Goal: Information Seeking & Learning: Learn about a topic

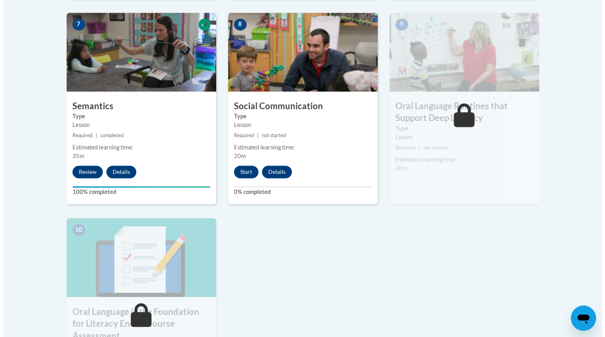
scroll to position [694, 0]
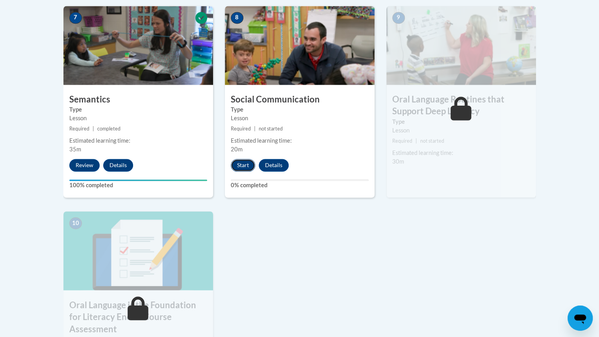
click at [243, 164] on button "Start" at bounding box center [243, 165] width 24 height 13
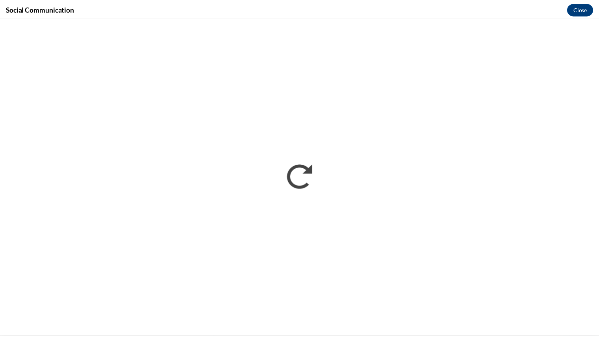
scroll to position [0, 0]
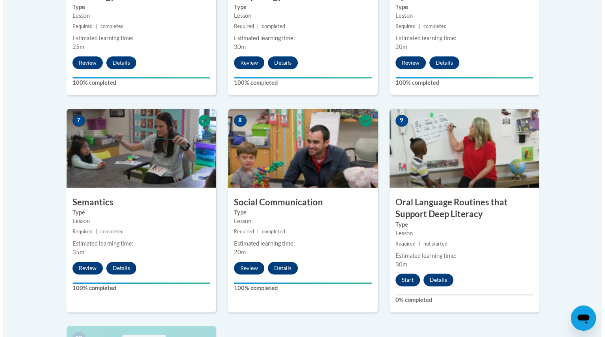
scroll to position [670, 0]
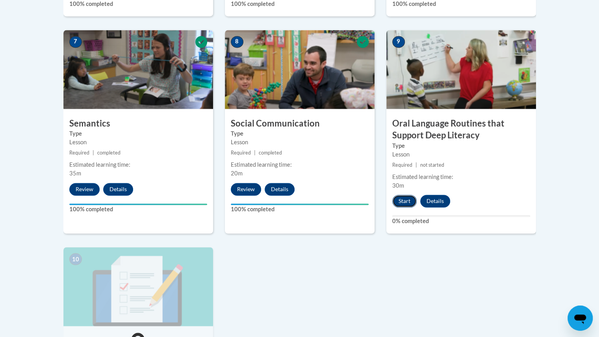
click at [401, 202] on button "Start" at bounding box center [404, 201] width 24 height 13
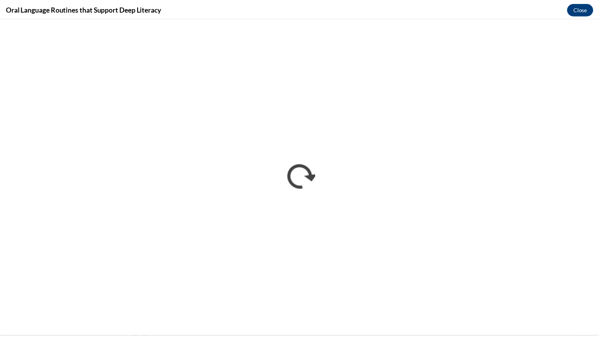
scroll to position [0, 0]
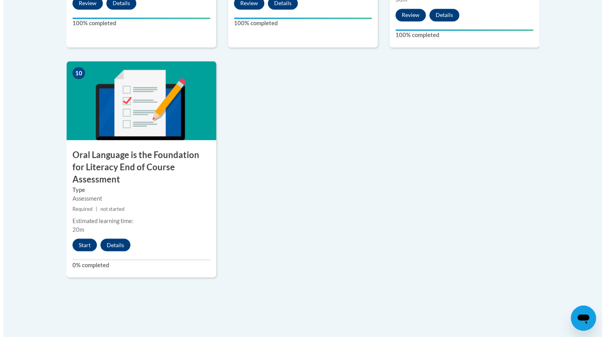
scroll to position [846, 0]
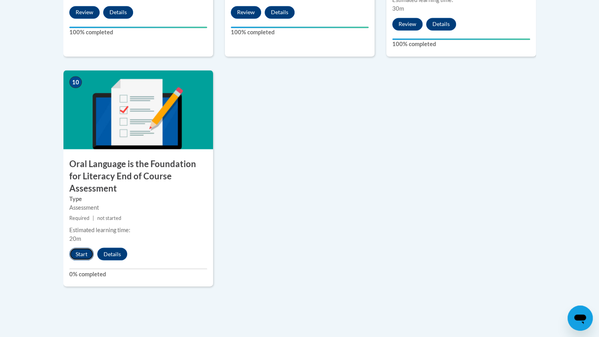
click at [76, 247] on button "Start" at bounding box center [81, 253] width 24 height 13
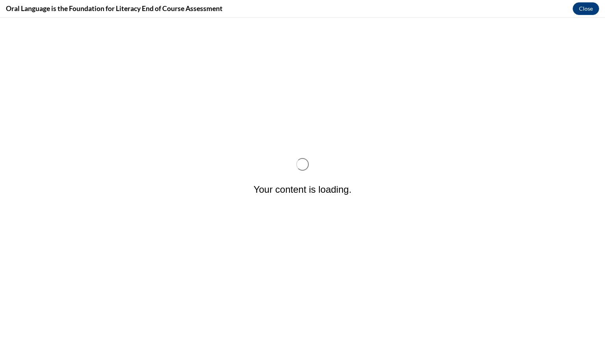
scroll to position [0, 0]
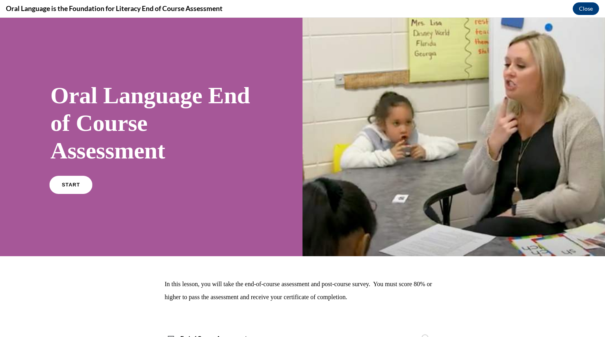
click at [60, 189] on link "START" at bounding box center [70, 185] width 43 height 18
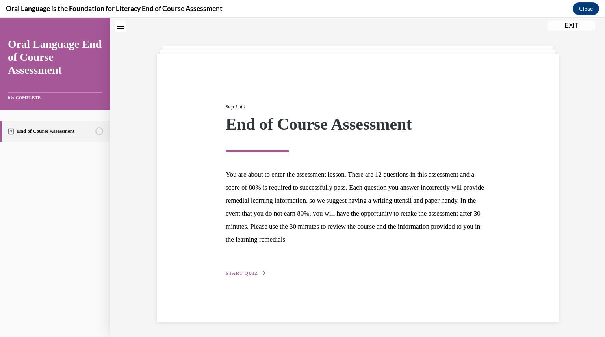
scroll to position [25, 0]
click at [231, 272] on span "START QUIZ" at bounding box center [242, 273] width 32 height 6
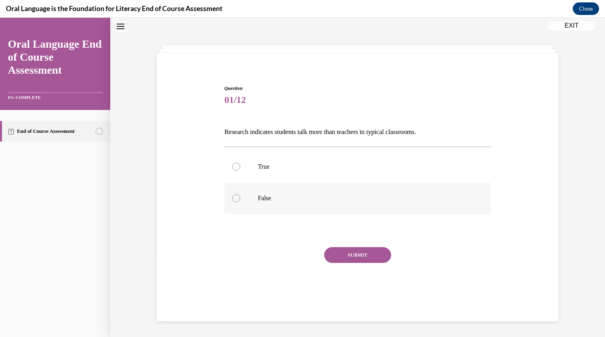
click at [233, 197] on div at bounding box center [236, 198] width 8 height 8
click at [233, 197] on input "False" at bounding box center [236, 198] width 8 height 8
radio input "true"
click at [350, 256] on button "SUBMIT" at bounding box center [357, 255] width 67 height 16
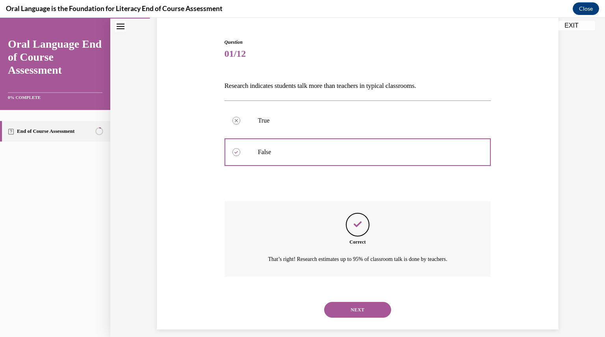
scroll to position [79, 0]
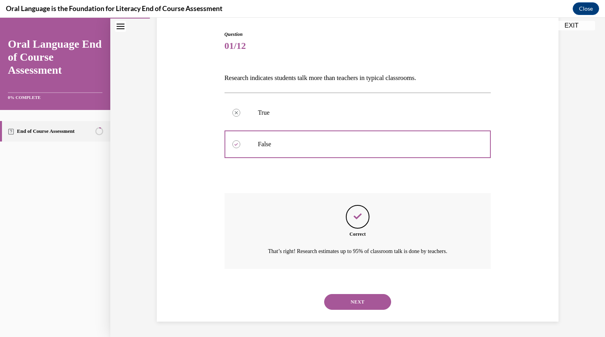
click at [331, 301] on button "NEXT" at bounding box center [357, 302] width 67 height 16
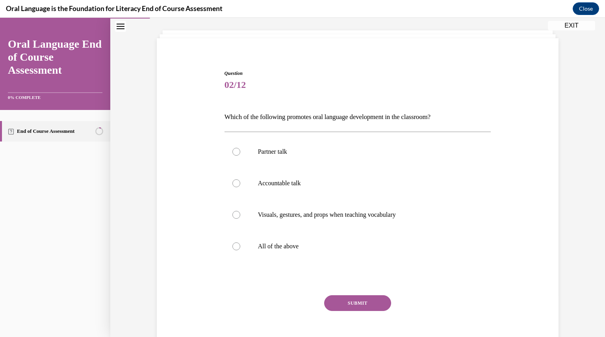
scroll to position [40, 0]
click at [234, 245] on div at bounding box center [236, 246] width 8 height 8
click at [234, 245] on input "All of the above" at bounding box center [236, 246] width 8 height 8
radio input "true"
click at [343, 299] on button "SUBMIT" at bounding box center [357, 303] width 67 height 16
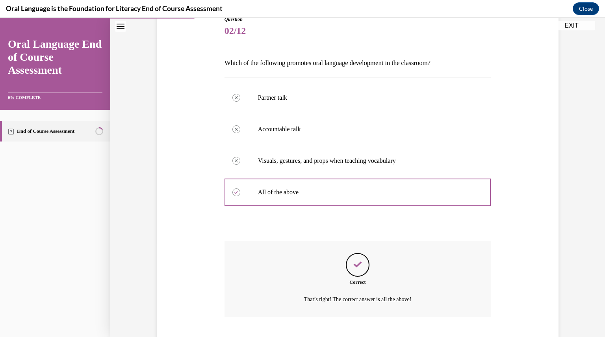
scroll to position [142, 0]
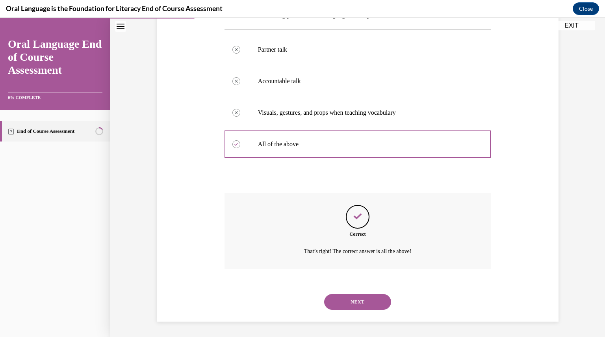
click at [330, 301] on button "NEXT" at bounding box center [357, 302] width 67 height 16
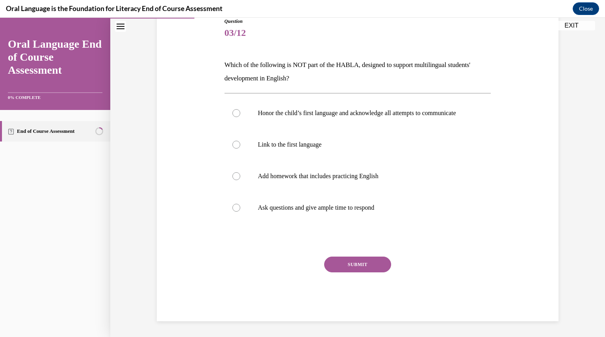
scroll to position [88, 0]
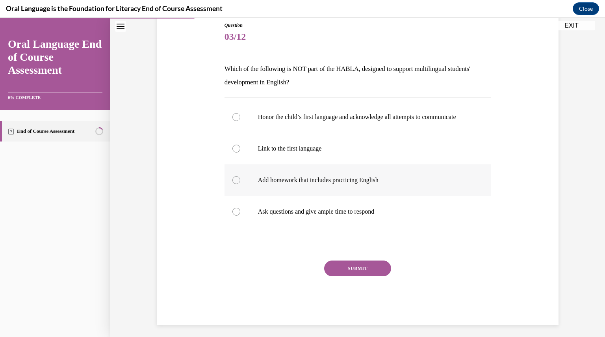
click at [233, 184] on div at bounding box center [236, 180] width 8 height 8
click at [233, 184] on input "Add homework that includes practicing English" at bounding box center [236, 180] width 8 height 8
radio input "true"
click at [342, 274] on button "SUBMIT" at bounding box center [357, 268] width 67 height 16
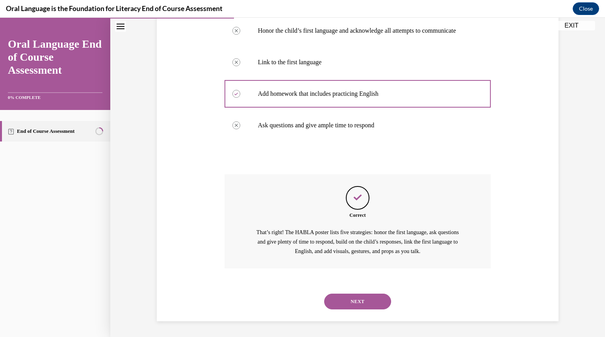
scroll to position [182, 0]
click at [347, 301] on button "NEXT" at bounding box center [357, 301] width 67 height 16
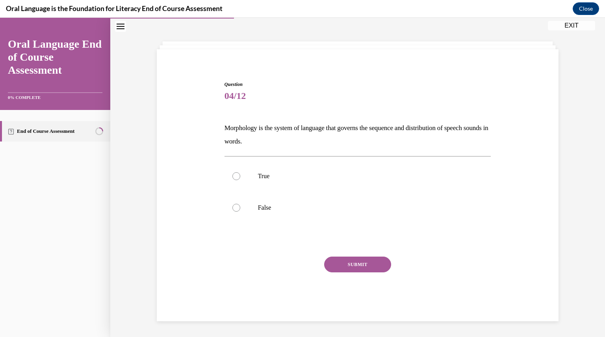
scroll to position [28, 0]
click at [232, 207] on div at bounding box center [236, 208] width 8 height 8
click at [232, 207] on input "False" at bounding box center [236, 208] width 8 height 8
radio input "true"
click at [340, 263] on button "SUBMIT" at bounding box center [357, 265] width 67 height 16
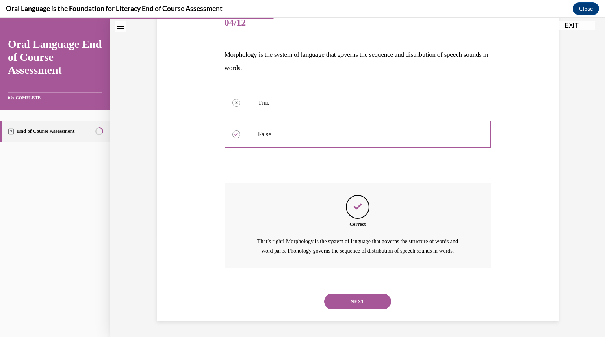
scroll to position [111, 0]
click at [337, 302] on button "NEXT" at bounding box center [357, 301] width 67 height 16
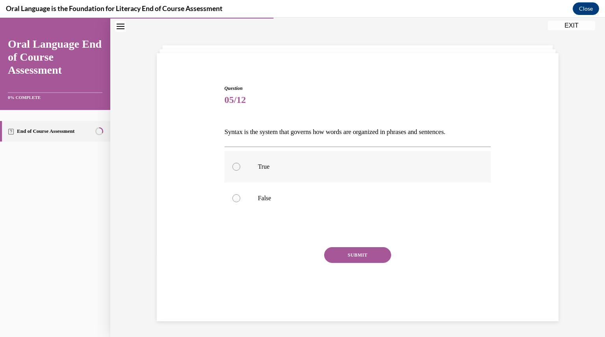
click at [233, 165] on div at bounding box center [236, 167] width 8 height 8
click at [233, 165] on input "True" at bounding box center [236, 167] width 8 height 8
radio input "true"
click at [351, 254] on button "SUBMIT" at bounding box center [357, 255] width 67 height 16
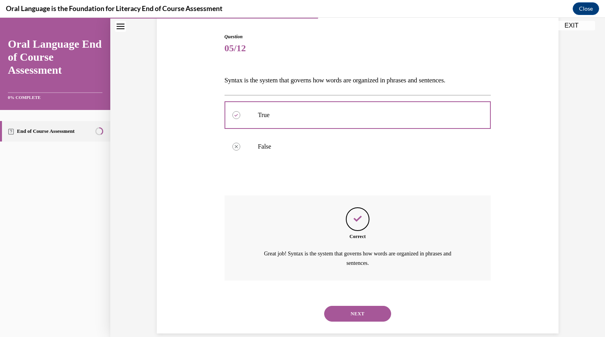
scroll to position [88, 0]
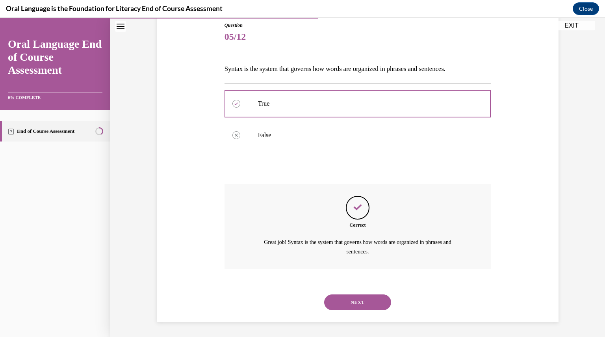
click at [348, 303] on button "NEXT" at bounding box center [357, 302] width 67 height 16
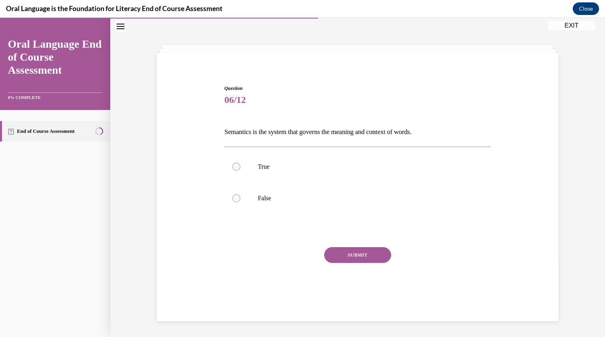
scroll to position [25, 0]
click at [232, 166] on div at bounding box center [236, 167] width 8 height 8
click at [232, 166] on input "True" at bounding box center [236, 167] width 8 height 8
radio input "true"
click at [354, 252] on button "SUBMIT" at bounding box center [357, 255] width 67 height 16
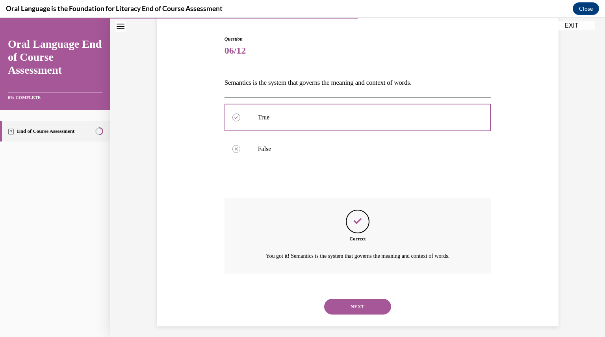
scroll to position [79, 0]
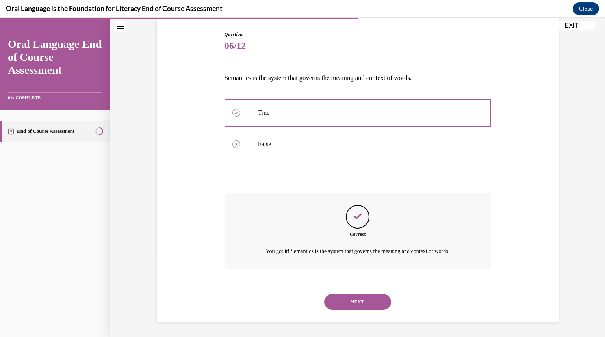
click at [358, 302] on button "NEXT" at bounding box center [357, 302] width 67 height 16
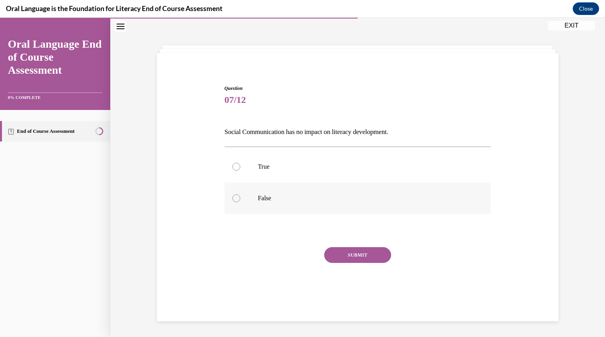
click at [232, 197] on div at bounding box center [236, 198] width 8 height 8
click at [232, 197] on input "False" at bounding box center [236, 198] width 8 height 8
radio input "true"
click at [352, 252] on button "SUBMIT" at bounding box center [357, 255] width 67 height 16
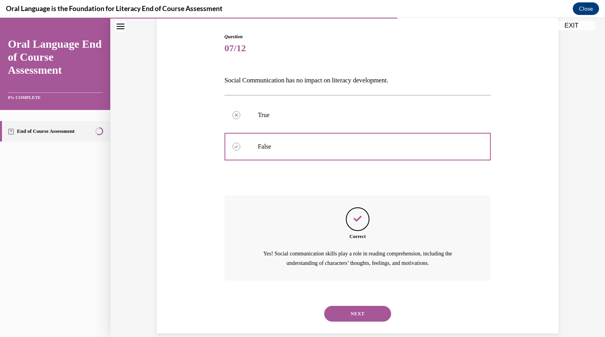
scroll to position [88, 0]
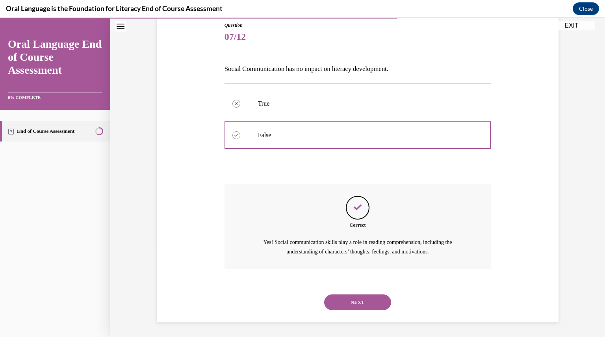
click at [365, 302] on button "NEXT" at bounding box center [357, 302] width 67 height 16
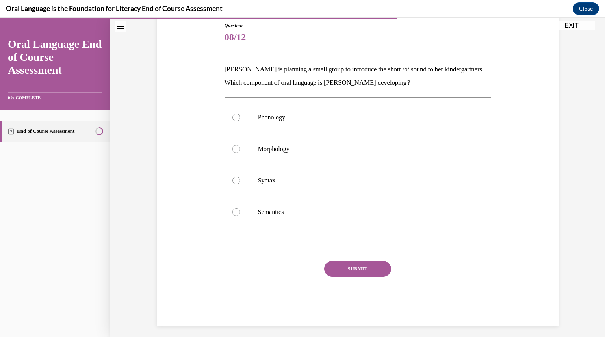
scroll to position [41, 0]
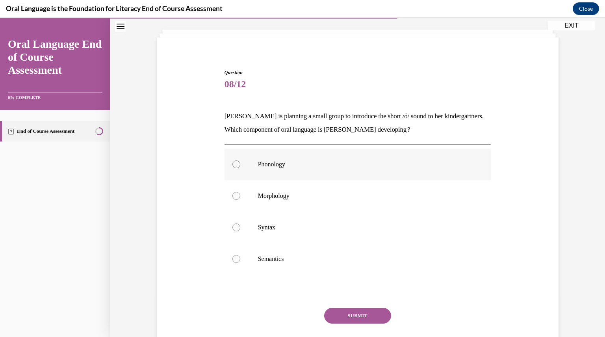
click at [234, 163] on div at bounding box center [236, 164] width 8 height 8
click at [234, 163] on input "Phonology" at bounding box center [236, 164] width 8 height 8
radio input "true"
click at [344, 316] on button "SUBMIT" at bounding box center [357, 316] width 67 height 16
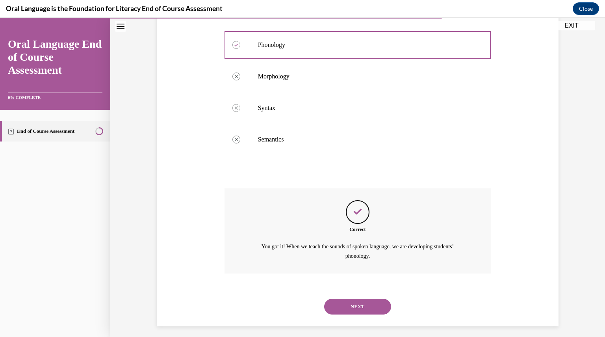
scroll to position [164, 0]
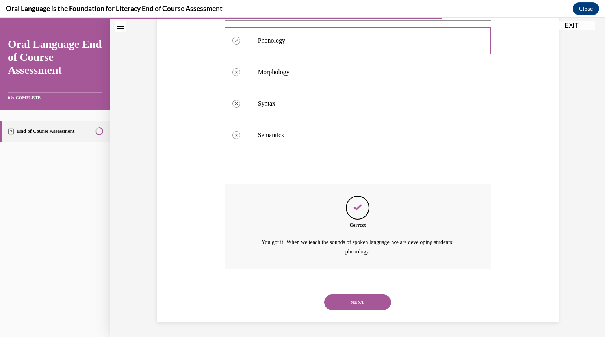
click at [347, 301] on button "NEXT" at bounding box center [357, 302] width 67 height 16
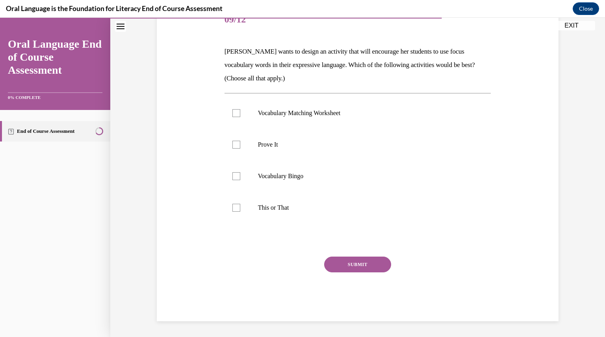
scroll to position [88, 0]
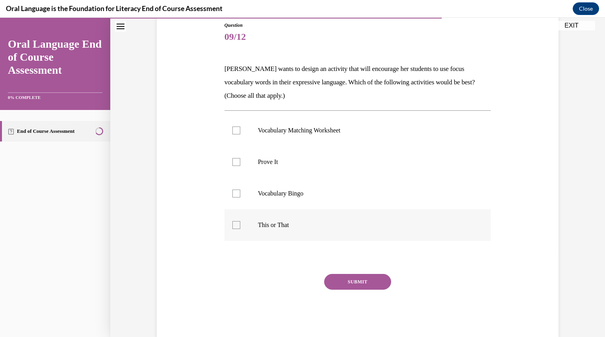
click at [234, 223] on div at bounding box center [236, 225] width 8 height 8
click at [234, 223] on input "This or That" at bounding box center [236, 225] width 8 height 8
checkbox input "true"
click at [234, 161] on div at bounding box center [236, 162] width 8 height 8
click at [234, 161] on input "Prove It" at bounding box center [236, 162] width 8 height 8
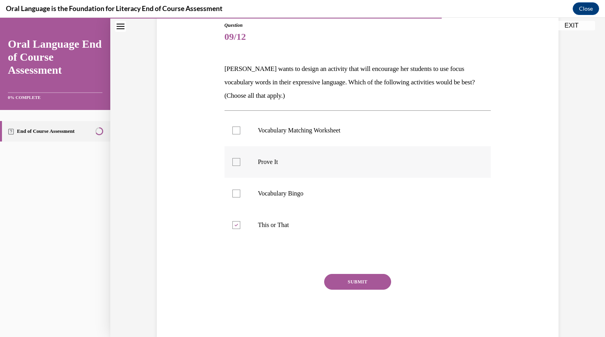
checkbox input "true"
click at [356, 278] on button "SUBMIT" at bounding box center [357, 282] width 67 height 16
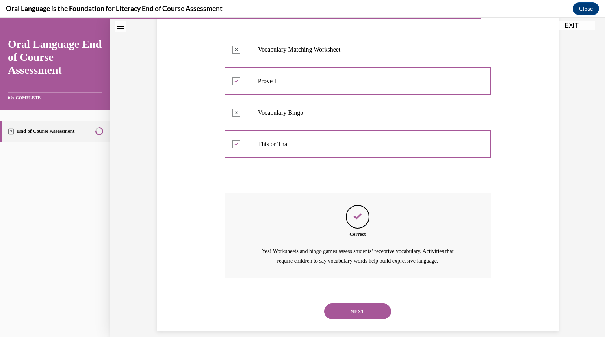
scroll to position [178, 0]
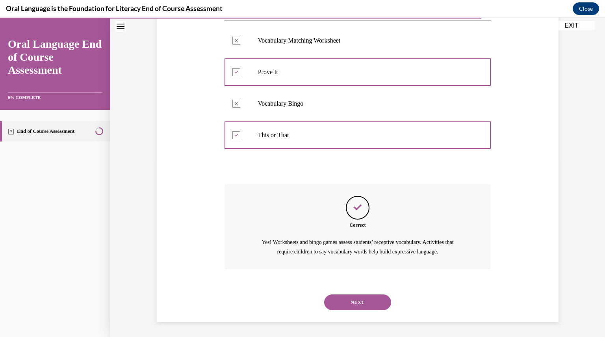
click at [354, 300] on button "NEXT" at bounding box center [357, 302] width 67 height 16
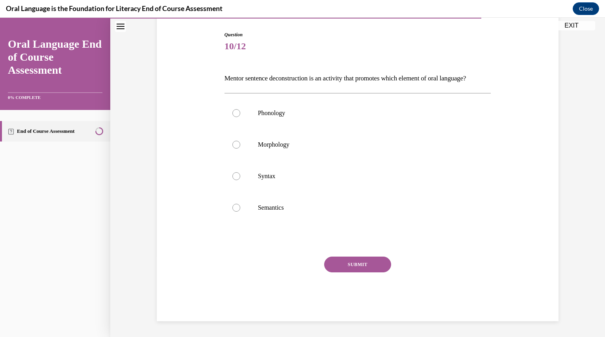
scroll to position [87, 0]
click at [235, 179] on div at bounding box center [236, 176] width 8 height 8
click at [235, 179] on input "Syntax" at bounding box center [236, 176] width 8 height 8
radio input "true"
click at [363, 267] on button "SUBMIT" at bounding box center [357, 264] width 67 height 16
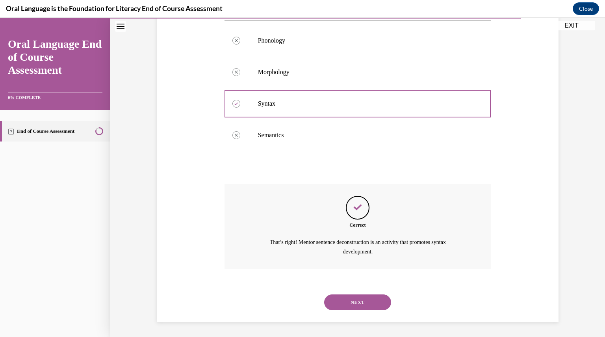
scroll to position [164, 0]
click at [352, 300] on button "NEXT" at bounding box center [357, 301] width 67 height 16
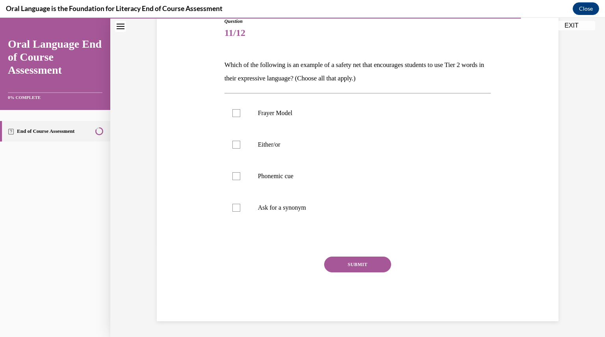
scroll to position [87, 0]
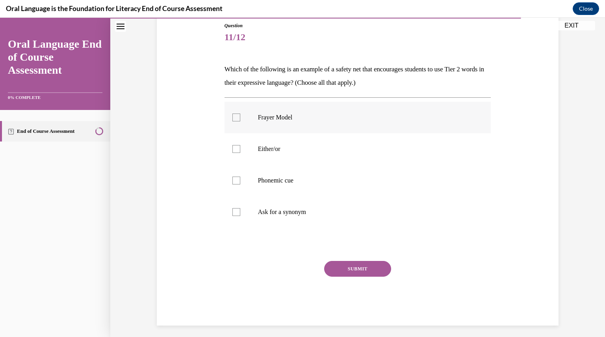
click at [232, 118] on div at bounding box center [236, 117] width 8 height 8
click at [232, 118] on input "Frayer Model" at bounding box center [236, 117] width 8 height 8
checkbox input "true"
click at [233, 211] on div at bounding box center [236, 212] width 8 height 8
click at [233, 211] on input "Ask for a synonym" at bounding box center [236, 212] width 8 height 8
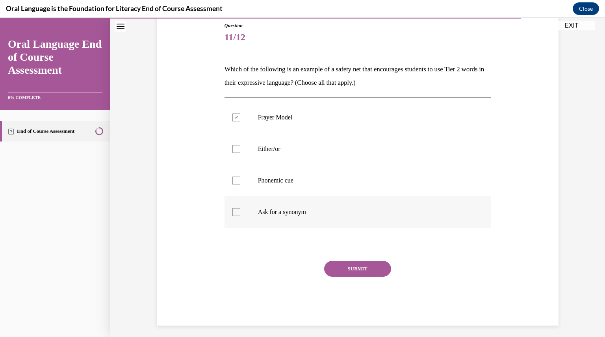
checkbox input "true"
click at [336, 265] on button "SUBMIT" at bounding box center [357, 269] width 67 height 16
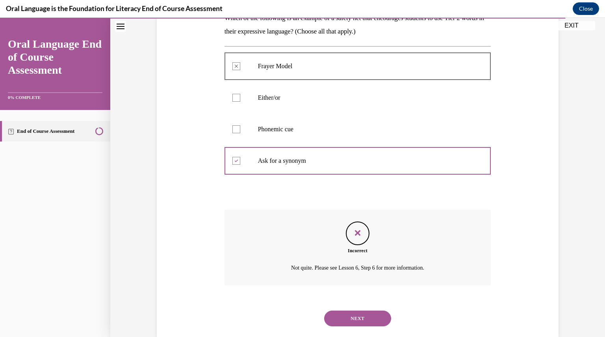
scroll to position [155, 0]
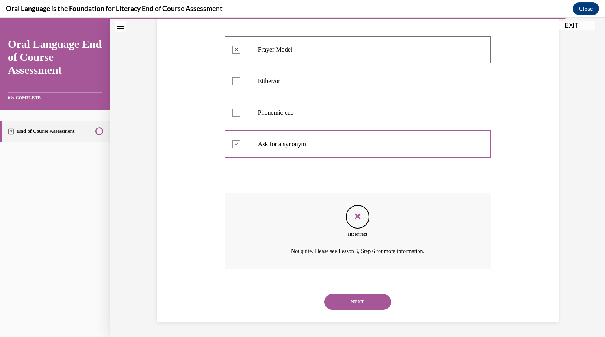
click at [340, 298] on button "NEXT" at bounding box center [357, 302] width 67 height 16
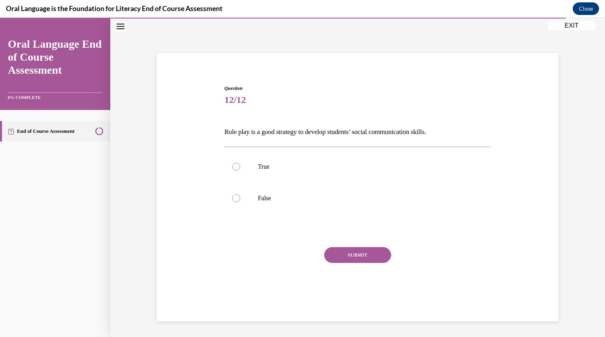
scroll to position [25, 0]
drag, startPoint x: 230, startPoint y: 165, endPoint x: 238, endPoint y: 185, distance: 21.4
click at [232, 165] on div at bounding box center [236, 167] width 8 height 8
click at [232, 165] on input "True" at bounding box center [236, 167] width 8 height 8
radio input "true"
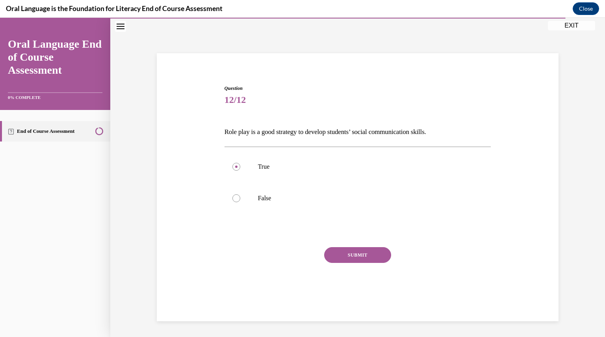
click at [351, 257] on button "SUBMIT" at bounding box center [357, 255] width 67 height 16
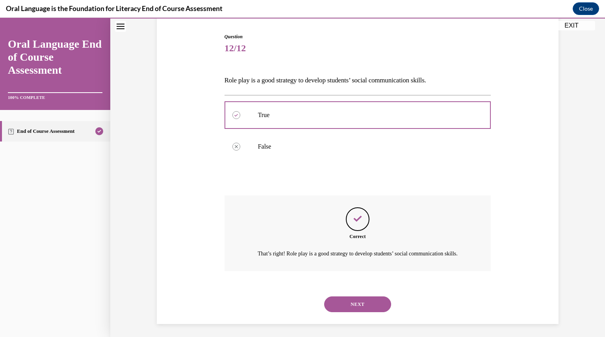
scroll to position [88, 0]
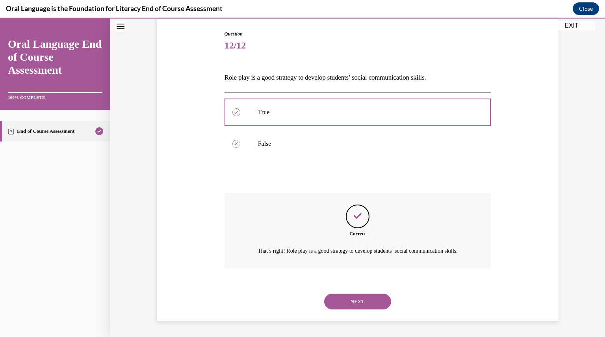
click at [351, 302] on button "NEXT" at bounding box center [357, 301] width 67 height 16
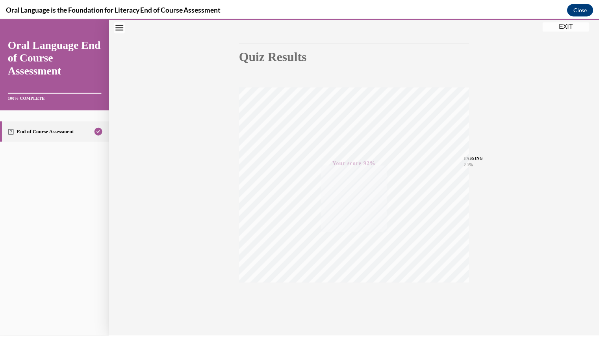
scroll to position [84, 0]
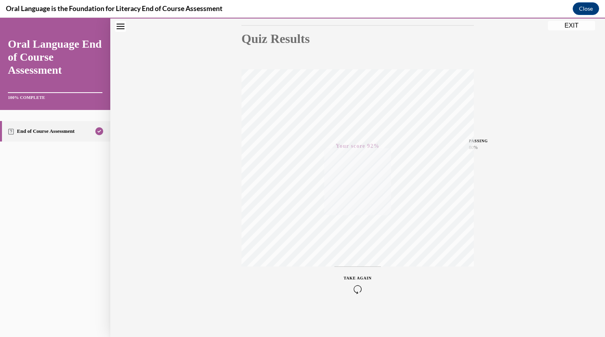
click at [556, 23] on button "EXIT" at bounding box center [571, 25] width 47 height 9
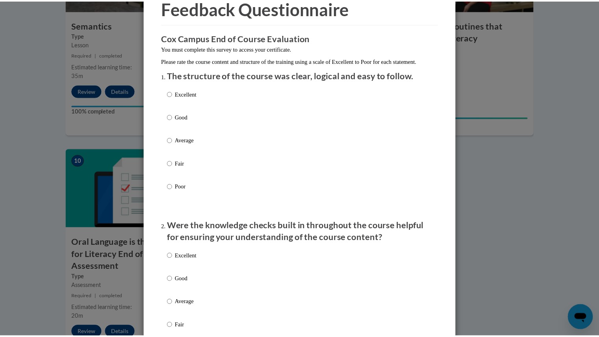
scroll to position [0, 0]
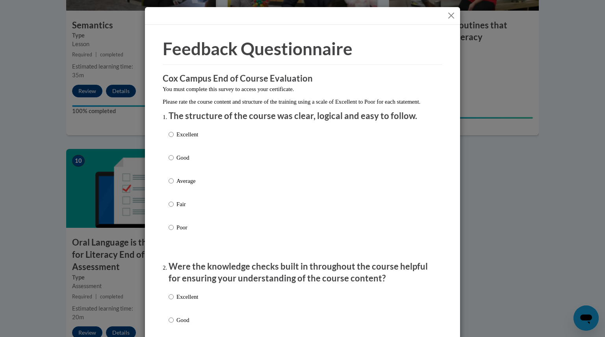
click at [447, 16] on button "Close" at bounding box center [451, 16] width 10 height 10
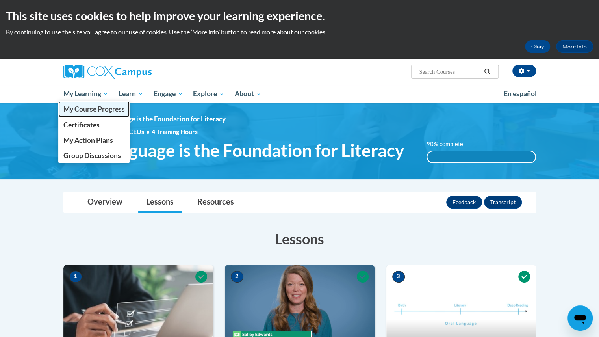
click at [89, 108] on span "My Course Progress" at bounding box center [93, 109] width 61 height 8
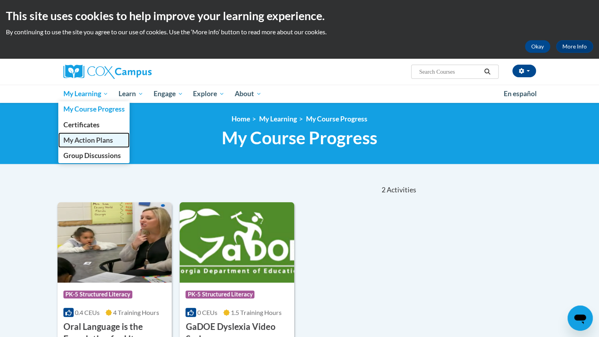
click at [95, 140] on span "My Action Plans" at bounding box center [88, 140] width 50 height 8
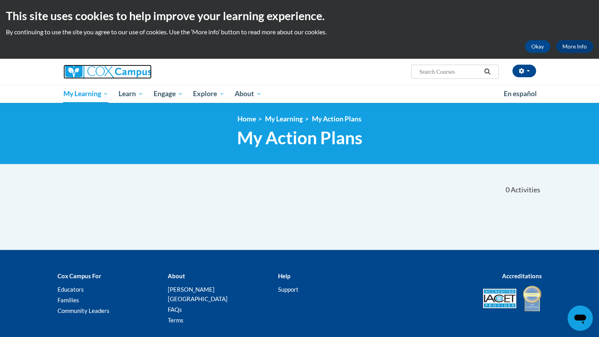
click at [92, 74] on img at bounding box center [107, 72] width 88 height 14
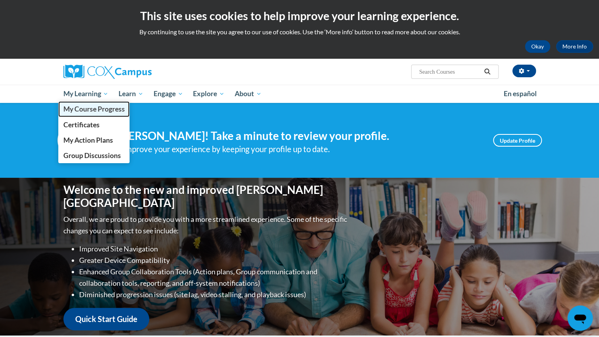
click at [83, 108] on span "My Course Progress" at bounding box center [93, 109] width 61 height 8
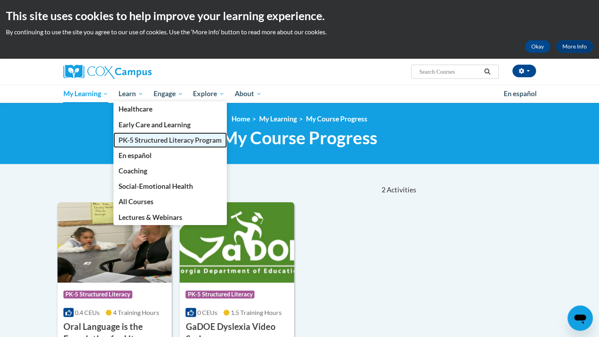
click at [135, 139] on span "PK-5 Structured Literacy Program" at bounding box center [170, 140] width 103 height 8
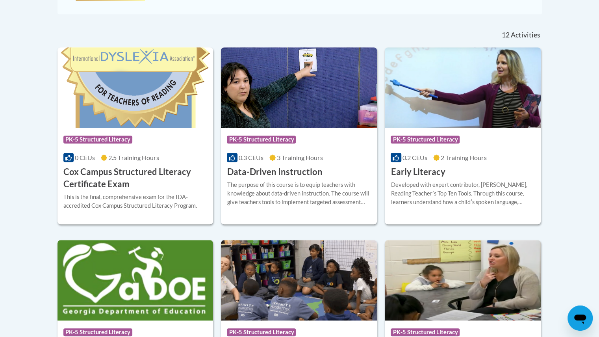
scroll to position [315, 0]
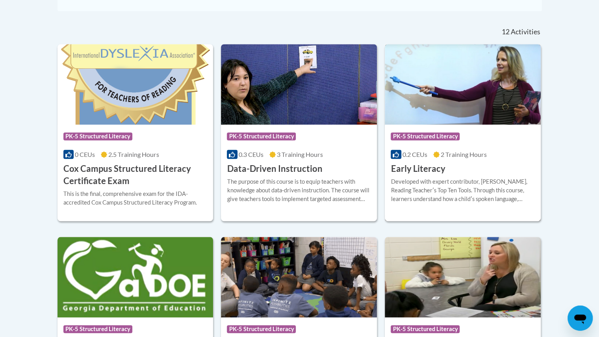
click at [429, 135] on span "PK-5 Structured Literacy" at bounding box center [425, 136] width 69 height 8
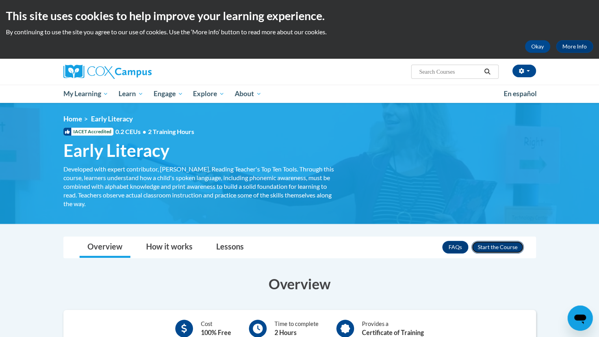
click at [484, 247] on button "Enroll" at bounding box center [497, 247] width 52 height 13
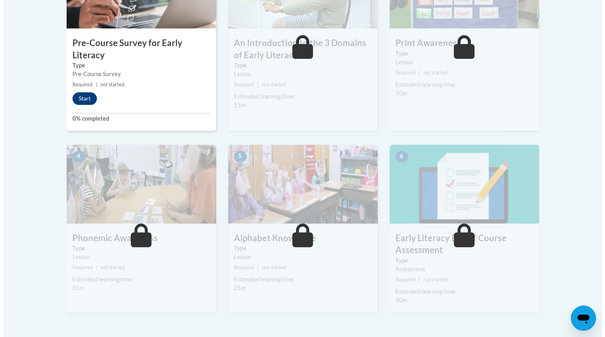
scroll to position [276, 0]
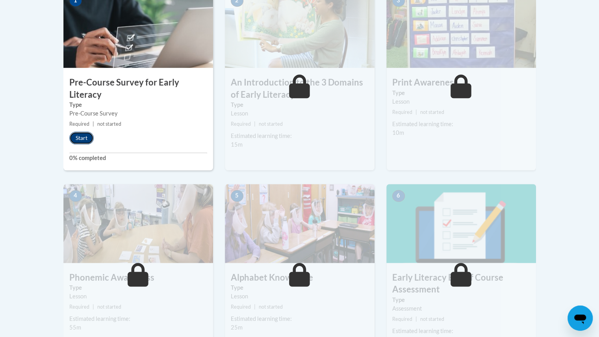
click at [83, 138] on button "Start" at bounding box center [81, 138] width 24 height 13
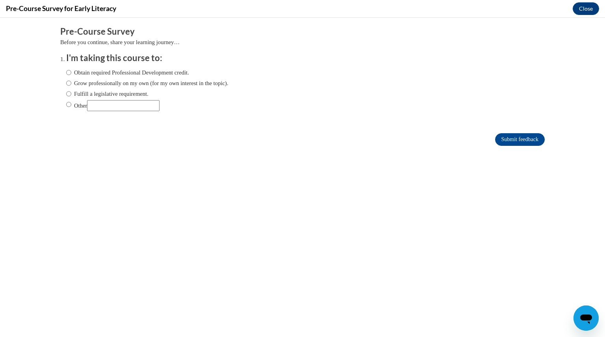
scroll to position [0, 0]
click at [66, 93] on input "Fulfill a legislative requirement." at bounding box center [68, 93] width 5 height 9
radio input "true"
click at [521, 140] on input "Submit feedback" at bounding box center [520, 139] width 50 height 13
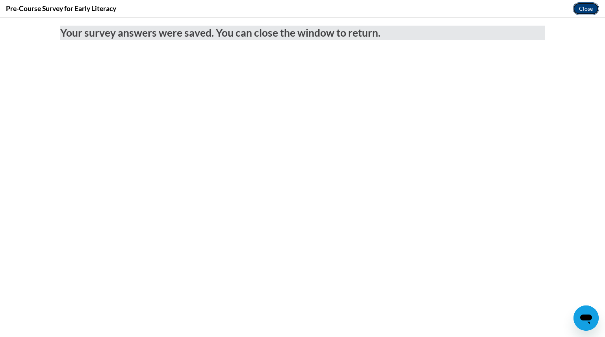
click at [575, 6] on button "Close" at bounding box center [586, 8] width 26 height 13
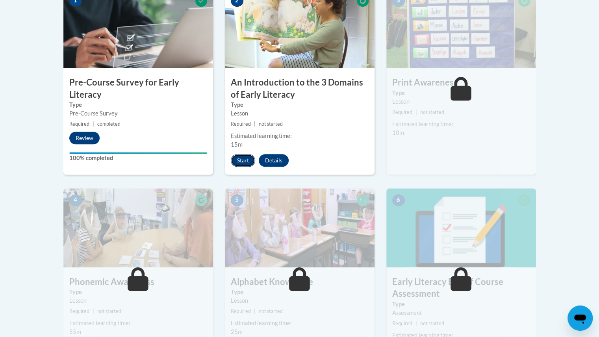
click at [237, 155] on button "Start" at bounding box center [243, 160] width 24 height 13
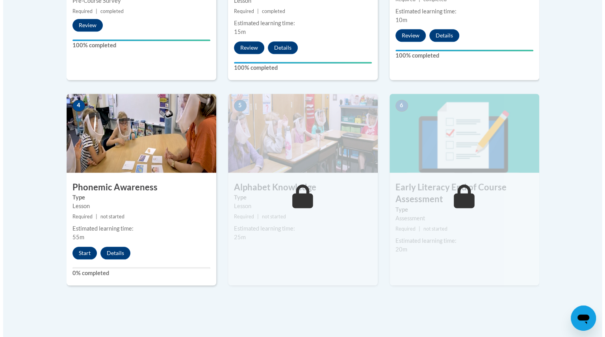
scroll to position [394, 0]
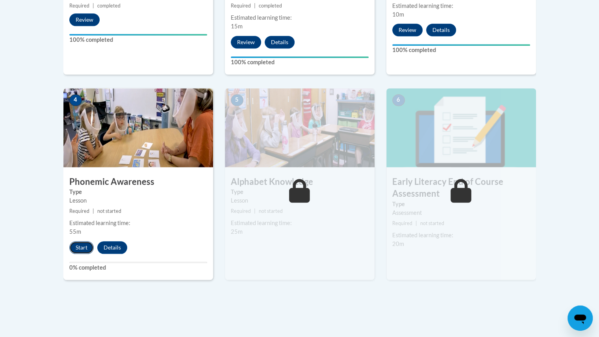
click at [72, 245] on button "Start" at bounding box center [81, 247] width 24 height 13
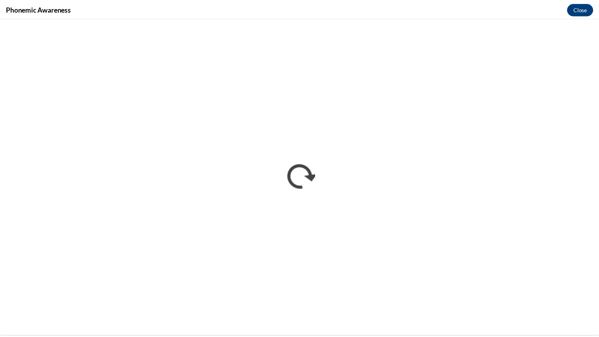
scroll to position [0, 0]
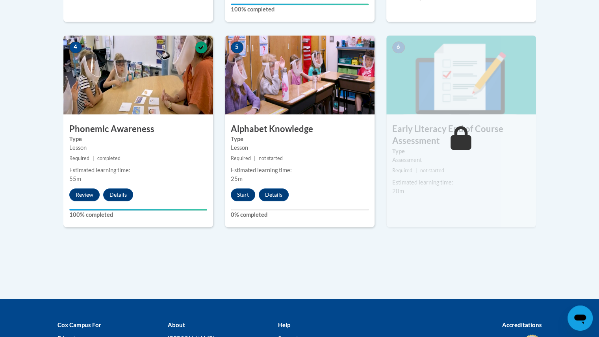
scroll to position [473, 0]
